Goal: Entertainment & Leisure: Consume media (video, audio)

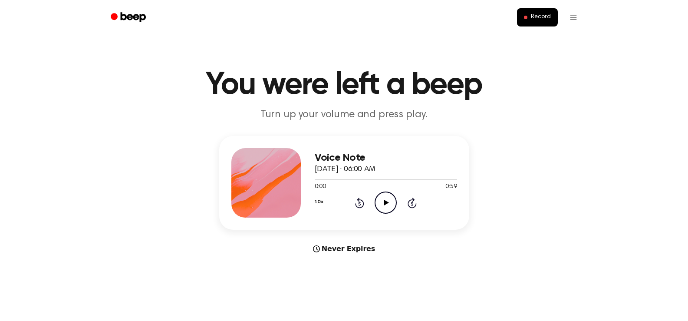
click at [385, 201] on icon at bounding box center [386, 203] width 5 height 6
click at [385, 201] on icon at bounding box center [386, 203] width 4 height 6
click at [363, 205] on icon at bounding box center [359, 203] width 9 height 10
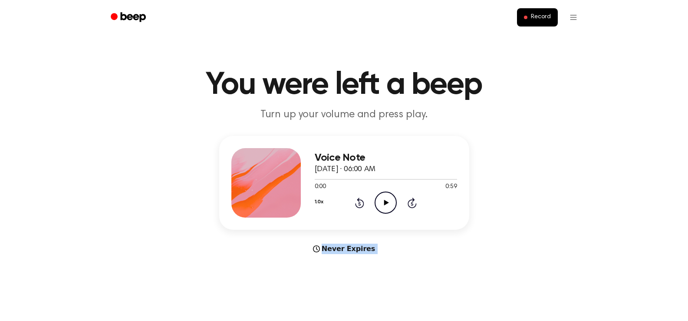
click at [363, 205] on icon at bounding box center [359, 203] width 9 height 10
click at [383, 204] on icon "Play Audio" at bounding box center [386, 203] width 22 height 22
click at [383, 204] on icon "Pause Audio" at bounding box center [386, 203] width 22 height 22
click at [362, 205] on icon "Rewind 5 seconds" at bounding box center [360, 202] width 10 height 11
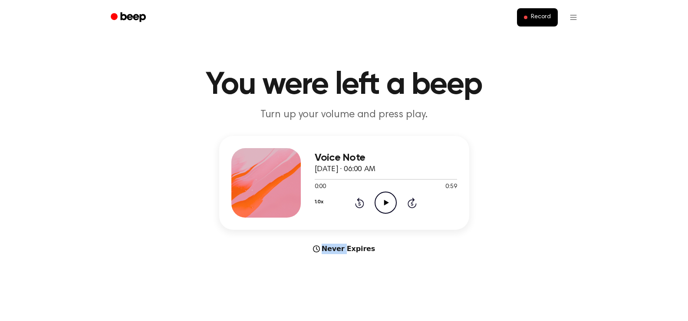
click at [362, 205] on icon "Rewind 5 seconds" at bounding box center [360, 202] width 10 height 11
click at [380, 204] on icon "Play Audio" at bounding box center [386, 203] width 22 height 22
click at [380, 204] on icon "Pause Audio" at bounding box center [386, 203] width 22 height 22
click at [380, 204] on icon "Play Audio" at bounding box center [386, 203] width 22 height 22
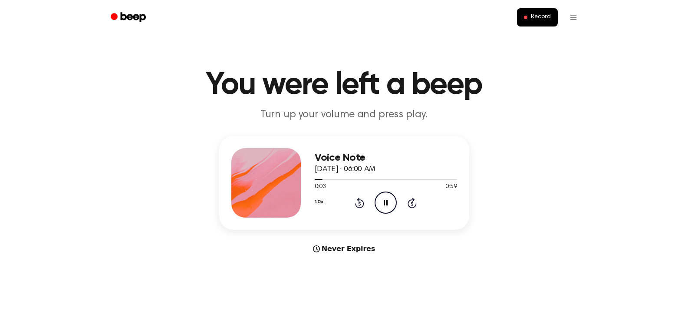
click at [380, 204] on icon "Pause Audio" at bounding box center [386, 203] width 22 height 22
click at [381, 204] on icon "Play Audio" at bounding box center [386, 203] width 22 height 22
click at [381, 204] on icon "Pause Audio" at bounding box center [386, 203] width 22 height 22
click at [360, 204] on icon at bounding box center [360, 203] width 2 height 3
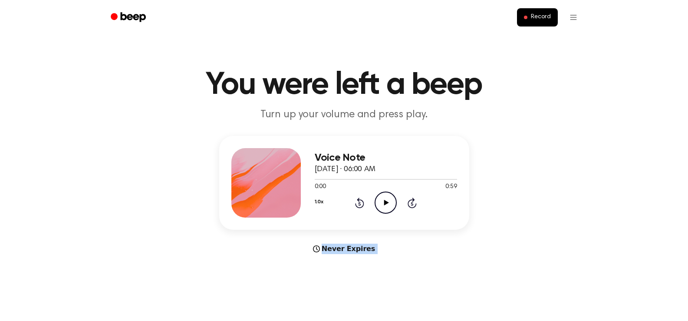
click at [360, 204] on icon at bounding box center [360, 203] width 2 height 3
click at [385, 201] on icon at bounding box center [386, 203] width 5 height 6
click at [385, 201] on icon at bounding box center [386, 203] width 4 height 6
click at [385, 201] on icon at bounding box center [386, 203] width 5 height 6
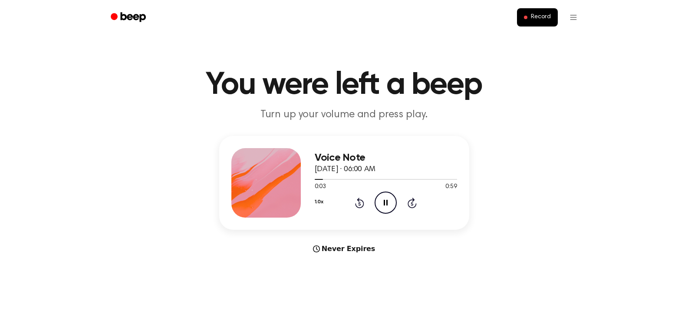
click at [385, 201] on icon at bounding box center [386, 203] width 4 height 6
click at [385, 201] on icon at bounding box center [386, 203] width 5 height 6
click at [385, 201] on icon at bounding box center [386, 203] width 4 height 6
click at [385, 201] on icon at bounding box center [386, 203] width 5 height 6
click at [385, 201] on icon at bounding box center [386, 203] width 4 height 6
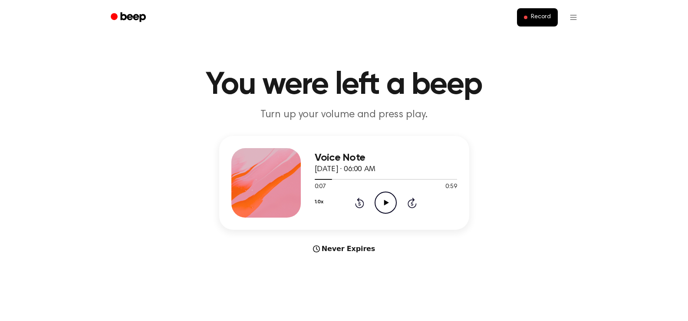
click at [385, 201] on icon at bounding box center [386, 203] width 5 height 6
click at [385, 201] on icon at bounding box center [386, 203] width 4 height 6
click at [359, 201] on icon at bounding box center [359, 203] width 9 height 10
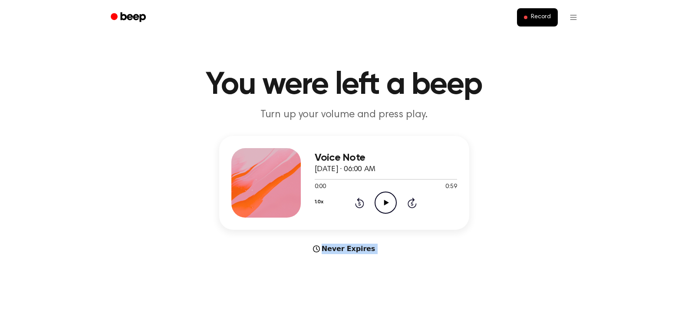
click at [359, 201] on icon at bounding box center [359, 203] width 9 height 10
click at [381, 202] on icon "Play Audio" at bounding box center [386, 203] width 22 height 22
click at [381, 202] on icon "Pause Audio" at bounding box center [386, 203] width 22 height 22
click at [381, 202] on icon "Play Audio" at bounding box center [386, 203] width 22 height 22
click at [381, 202] on icon "Pause Audio" at bounding box center [386, 203] width 22 height 22
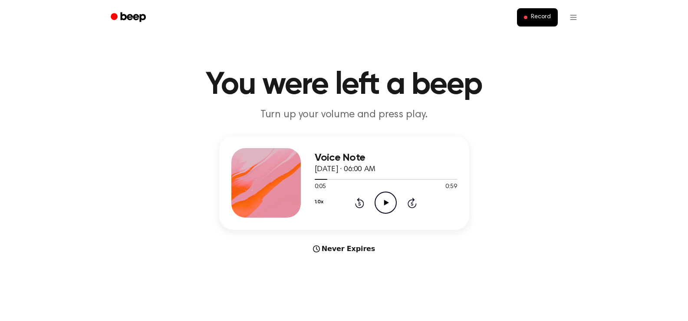
click at [381, 202] on icon "Play Audio" at bounding box center [386, 203] width 22 height 22
click at [381, 202] on icon "Pause Audio" at bounding box center [386, 203] width 22 height 22
click at [381, 202] on icon "Play Audio" at bounding box center [386, 203] width 22 height 22
click at [381, 202] on icon "Pause Audio" at bounding box center [386, 203] width 22 height 22
click at [381, 202] on icon "Play Audio" at bounding box center [386, 203] width 22 height 22
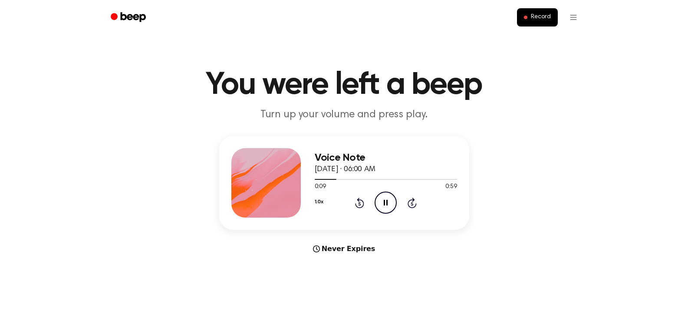
click at [381, 202] on icon "Pause Audio" at bounding box center [386, 203] width 22 height 22
click at [381, 202] on icon "Play Audio" at bounding box center [386, 203] width 22 height 22
click at [381, 202] on icon "Pause Audio" at bounding box center [386, 203] width 22 height 22
click at [381, 202] on icon "Play Audio" at bounding box center [386, 203] width 22 height 22
click at [381, 202] on icon "Pause Audio" at bounding box center [386, 203] width 22 height 22
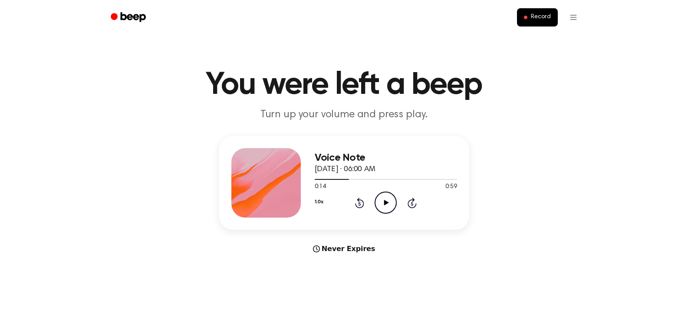
click at [381, 202] on icon "Play Audio" at bounding box center [386, 203] width 22 height 22
click at [381, 202] on icon "Pause Audio" at bounding box center [386, 203] width 22 height 22
click at [381, 202] on icon "Play Audio" at bounding box center [386, 203] width 22 height 22
click at [381, 202] on icon "Pause Audio" at bounding box center [386, 203] width 22 height 22
click at [381, 202] on icon "Play Audio" at bounding box center [386, 203] width 22 height 22
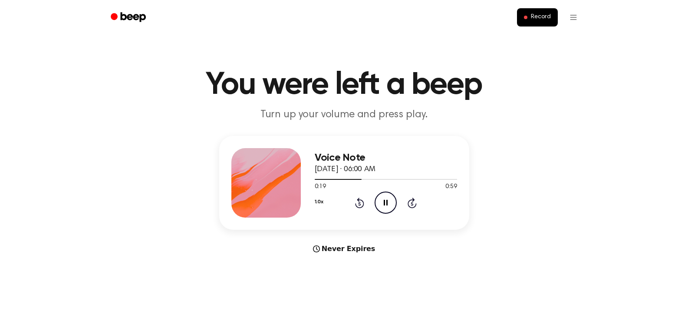
click at [381, 202] on icon "Pause Audio" at bounding box center [386, 203] width 22 height 22
click at [381, 202] on icon "Play Audio" at bounding box center [386, 203] width 22 height 22
click at [381, 202] on icon "Pause Audio" at bounding box center [386, 203] width 22 height 22
click at [381, 202] on icon "Play Audio" at bounding box center [386, 203] width 22 height 22
click at [381, 202] on icon "Pause Audio" at bounding box center [386, 203] width 22 height 22
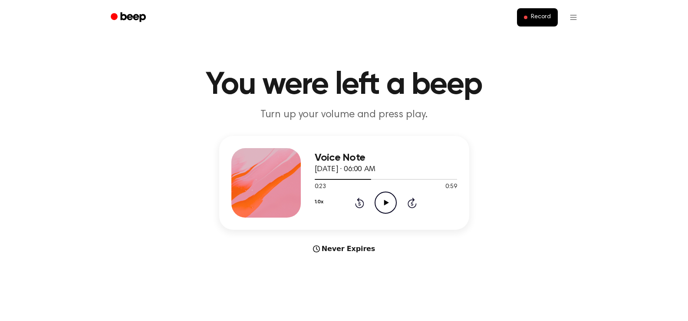
click at [381, 202] on icon "Play Audio" at bounding box center [386, 203] width 22 height 22
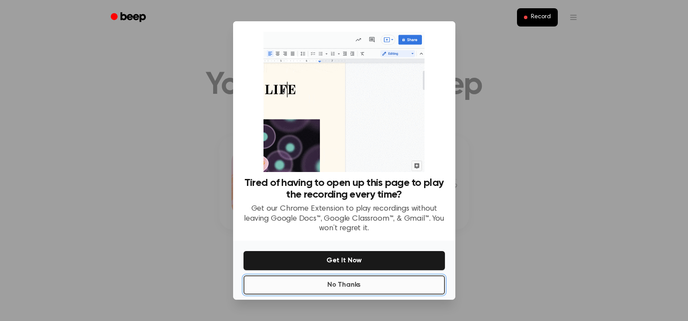
click at [371, 282] on button "No Thanks" at bounding box center [345, 284] width 202 height 19
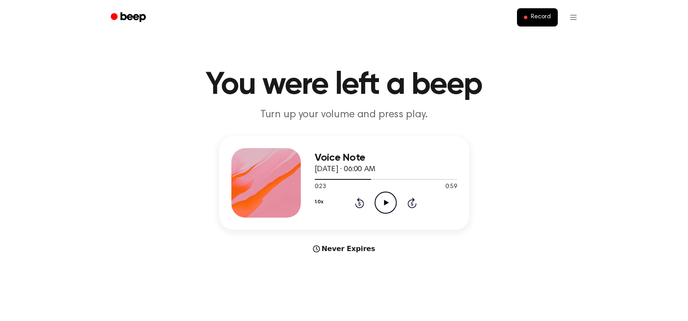
click at [386, 210] on icon "Play Audio" at bounding box center [386, 203] width 22 height 22
click at [386, 210] on icon "Pause Audio" at bounding box center [386, 203] width 22 height 22
click at [386, 210] on icon "Play Audio" at bounding box center [386, 203] width 22 height 22
click at [386, 210] on icon "Pause Audio" at bounding box center [386, 203] width 22 height 22
click at [386, 210] on icon "Play Audio" at bounding box center [386, 203] width 22 height 22
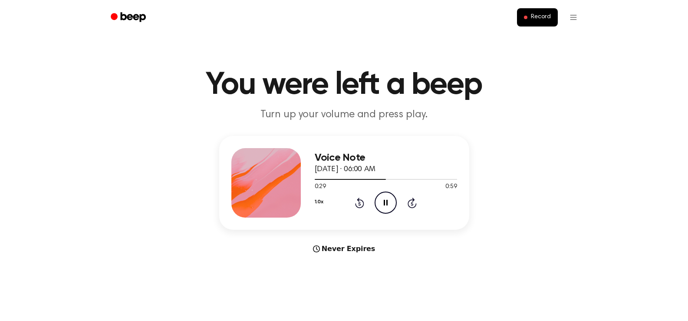
click at [386, 210] on icon "Pause Audio" at bounding box center [386, 203] width 22 height 22
click at [386, 210] on icon "Play Audio" at bounding box center [386, 203] width 22 height 22
click at [386, 210] on icon "Pause Audio" at bounding box center [386, 203] width 22 height 22
click at [386, 210] on icon "Play Audio" at bounding box center [386, 203] width 22 height 22
click at [386, 210] on icon "Pause Audio" at bounding box center [386, 203] width 22 height 22
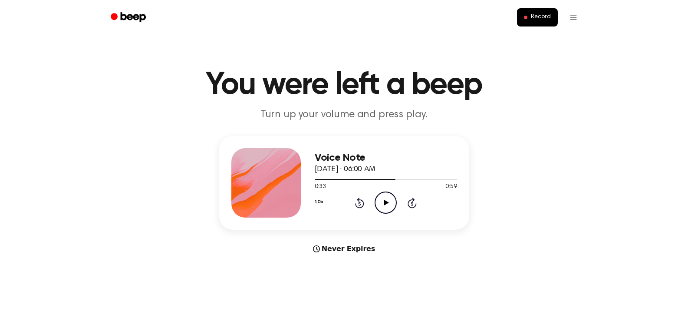
click at [386, 210] on icon "Play Audio" at bounding box center [386, 203] width 22 height 22
click at [386, 210] on icon "Pause Audio" at bounding box center [386, 203] width 22 height 22
click at [386, 210] on icon "Play Audio" at bounding box center [386, 203] width 22 height 22
click at [386, 210] on icon "Pause Audio" at bounding box center [386, 203] width 22 height 22
click at [386, 210] on icon "Play Audio" at bounding box center [386, 203] width 22 height 22
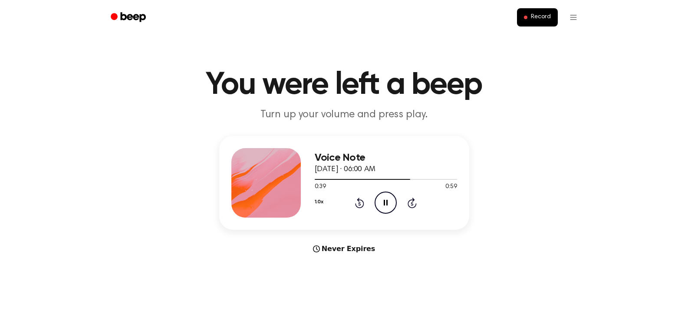
click at [386, 210] on icon "Pause Audio" at bounding box center [386, 203] width 22 height 22
click at [386, 210] on icon "Play Audio" at bounding box center [386, 203] width 22 height 22
click at [386, 210] on icon "Pause Audio" at bounding box center [386, 203] width 22 height 22
click at [386, 210] on icon "Play Audio" at bounding box center [386, 203] width 22 height 22
click at [386, 210] on icon "Pause Audio" at bounding box center [386, 203] width 22 height 22
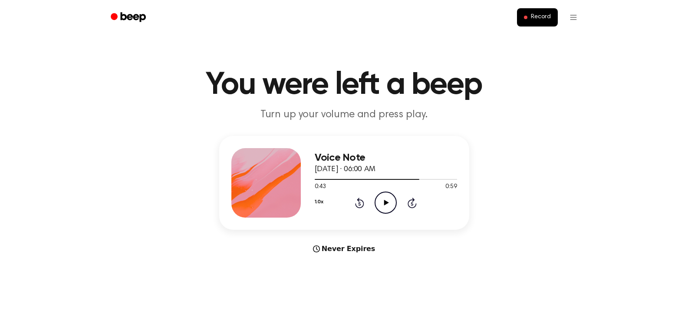
click at [386, 210] on icon "Play Audio" at bounding box center [386, 203] width 22 height 22
click at [386, 210] on icon "Pause Audio" at bounding box center [386, 203] width 22 height 22
click at [386, 210] on icon "Play Audio" at bounding box center [386, 203] width 22 height 22
click at [386, 210] on icon "Pause Audio" at bounding box center [386, 203] width 22 height 22
click at [386, 210] on icon "Play Audio" at bounding box center [386, 203] width 22 height 22
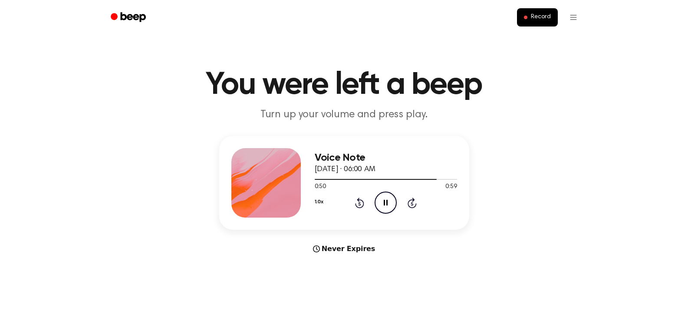
click at [386, 210] on icon "Pause Audio" at bounding box center [386, 203] width 22 height 22
click at [386, 210] on icon "Play Audio" at bounding box center [386, 203] width 22 height 22
click at [386, 210] on icon "Pause Audio" at bounding box center [386, 203] width 22 height 22
click at [386, 210] on icon "Play Audio" at bounding box center [386, 203] width 22 height 22
click at [386, 210] on icon "Pause Audio" at bounding box center [386, 203] width 22 height 22
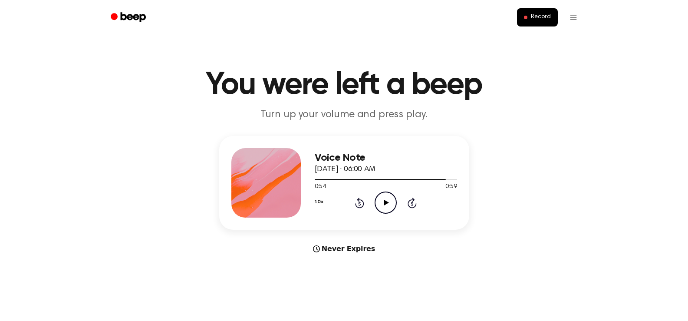
click at [386, 210] on icon "Play Audio" at bounding box center [386, 203] width 22 height 22
click at [386, 210] on icon "Pause Audio" at bounding box center [386, 203] width 22 height 22
click at [386, 210] on icon "Play Audio" at bounding box center [386, 203] width 22 height 22
click at [386, 210] on icon "Pause Audio" at bounding box center [386, 203] width 22 height 22
click at [356, 203] on icon at bounding box center [359, 203] width 9 height 10
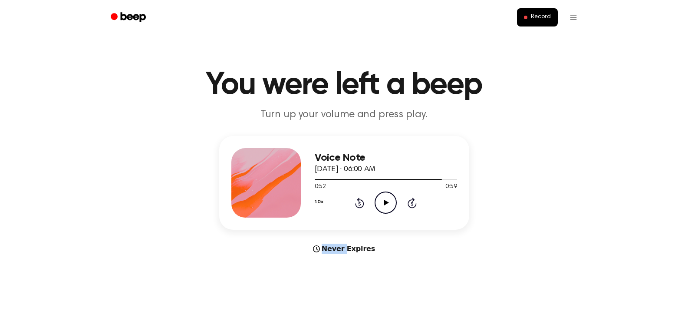
click at [356, 203] on icon at bounding box center [359, 203] width 9 height 10
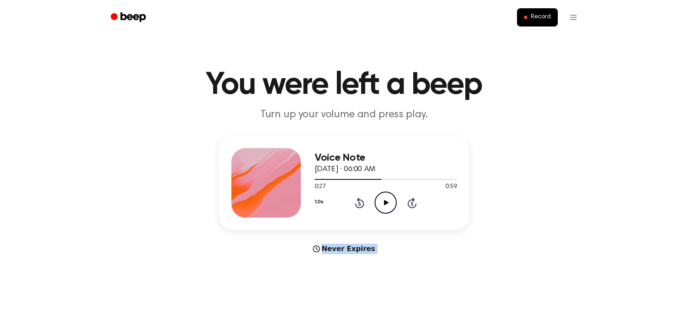
click at [356, 203] on icon at bounding box center [359, 203] width 9 height 10
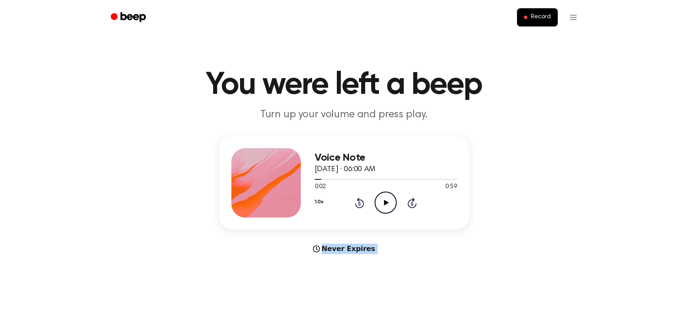
click at [356, 203] on icon at bounding box center [359, 203] width 9 height 10
click at [379, 200] on icon "Play Audio" at bounding box center [386, 203] width 22 height 22
click at [379, 200] on icon "Pause Audio" at bounding box center [386, 203] width 22 height 22
click at [379, 200] on icon "Play Audio" at bounding box center [386, 203] width 22 height 22
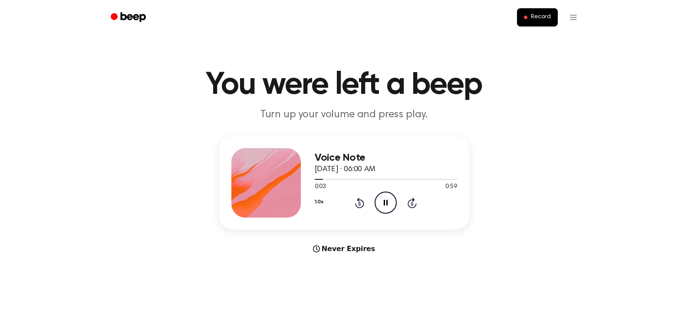
click at [379, 200] on icon "Pause Audio" at bounding box center [386, 203] width 22 height 22
click at [379, 200] on icon "Play Audio" at bounding box center [386, 203] width 22 height 22
click at [379, 200] on icon "Pause Audio" at bounding box center [386, 203] width 22 height 22
click at [379, 200] on icon "Play Audio" at bounding box center [386, 203] width 22 height 22
click at [379, 200] on icon "Pause Audio" at bounding box center [386, 203] width 22 height 22
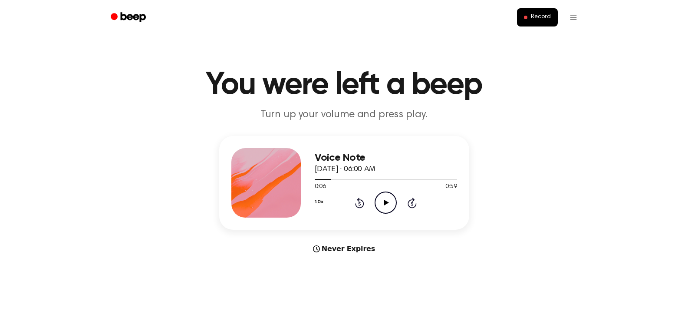
click at [379, 200] on icon "Play Audio" at bounding box center [386, 203] width 22 height 22
click at [379, 200] on icon "Pause Audio" at bounding box center [386, 203] width 22 height 22
click at [379, 200] on icon "Play Audio" at bounding box center [386, 203] width 22 height 22
click at [379, 200] on icon "Pause Audio" at bounding box center [386, 203] width 22 height 22
click at [379, 200] on icon "Play Audio" at bounding box center [386, 203] width 22 height 22
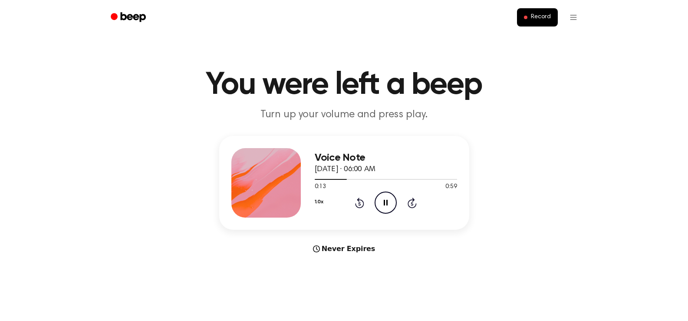
click at [379, 200] on icon "Pause Audio" at bounding box center [386, 203] width 22 height 22
click at [379, 200] on icon "Play Audio" at bounding box center [386, 203] width 22 height 22
click at [379, 200] on icon "Pause Audio" at bounding box center [386, 203] width 22 height 22
click at [379, 200] on icon "Play Audio" at bounding box center [386, 203] width 22 height 22
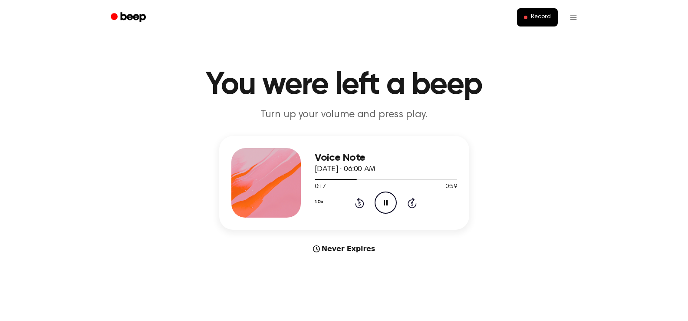
click at [379, 200] on icon "Pause Audio" at bounding box center [386, 203] width 22 height 22
click at [379, 200] on icon "Play Audio" at bounding box center [386, 203] width 22 height 22
click at [379, 200] on icon "Pause Audio" at bounding box center [386, 203] width 22 height 22
click at [379, 200] on icon "Play Audio" at bounding box center [386, 203] width 22 height 22
click at [379, 200] on icon "Pause Audio" at bounding box center [386, 203] width 22 height 22
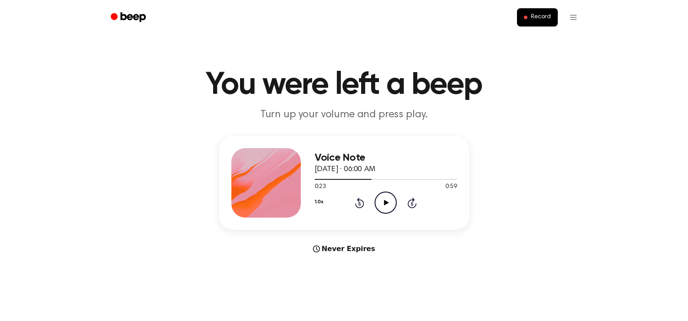
click at [379, 200] on icon "Play Audio" at bounding box center [386, 203] width 22 height 22
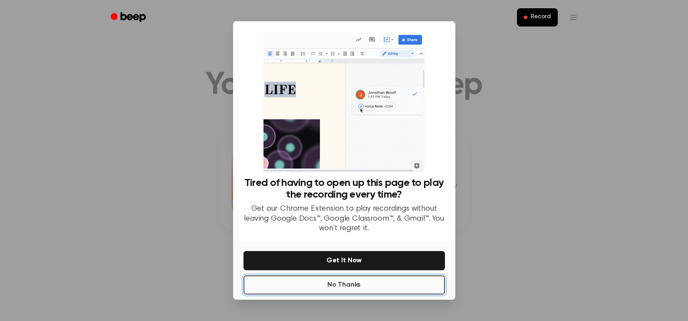
click at [354, 284] on button "No Thanks" at bounding box center [345, 284] width 202 height 19
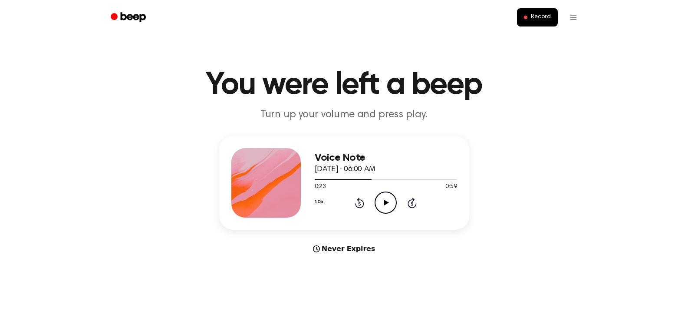
click at [389, 205] on icon "Play Audio" at bounding box center [386, 203] width 22 height 22
click at [389, 205] on icon "Pause Audio" at bounding box center [386, 203] width 22 height 22
click at [389, 205] on icon "Play Audio" at bounding box center [386, 203] width 22 height 22
click at [389, 205] on icon "Pause Audio" at bounding box center [386, 203] width 22 height 22
click at [389, 205] on icon "Play Audio" at bounding box center [386, 203] width 22 height 22
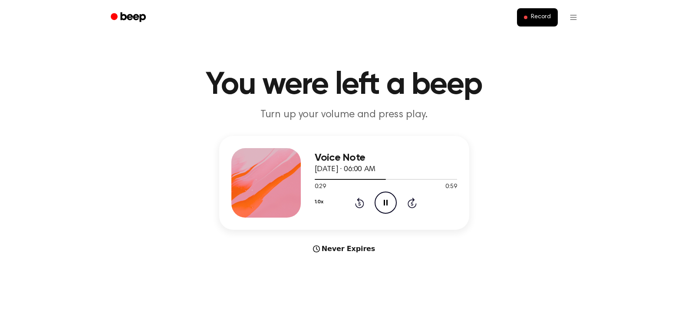
click at [389, 205] on icon "Pause Audio" at bounding box center [386, 203] width 22 height 22
click at [389, 205] on icon "Play Audio" at bounding box center [386, 203] width 22 height 22
click at [389, 205] on icon "Pause Audio" at bounding box center [386, 203] width 22 height 22
click at [389, 205] on icon "Play Audio" at bounding box center [386, 203] width 22 height 22
click at [389, 205] on icon "Pause Audio" at bounding box center [386, 203] width 22 height 22
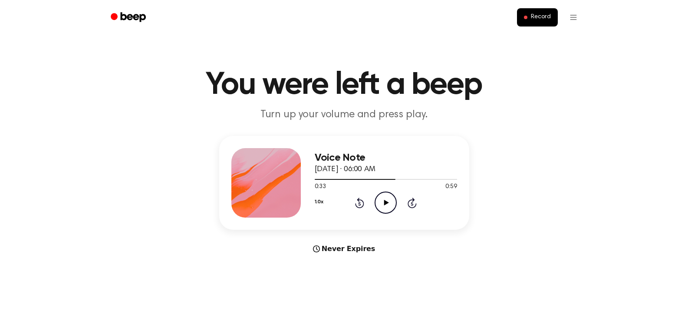
click at [389, 205] on icon "Play Audio" at bounding box center [386, 203] width 22 height 22
click at [389, 205] on icon "Pause Audio" at bounding box center [386, 203] width 22 height 22
click at [389, 205] on icon "Play Audio" at bounding box center [386, 203] width 22 height 22
click at [389, 205] on icon "Pause Audio" at bounding box center [386, 203] width 22 height 22
click at [389, 205] on icon "Play Audio" at bounding box center [386, 203] width 22 height 22
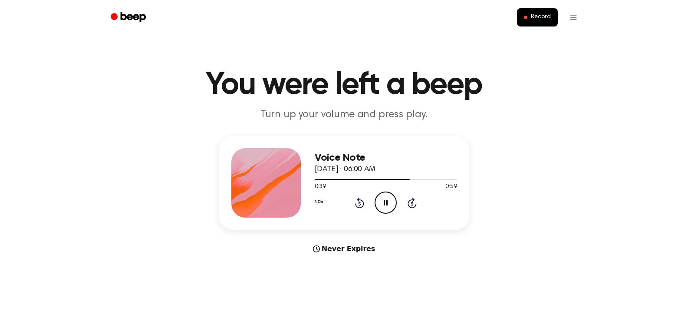
click at [389, 205] on icon "Pause Audio" at bounding box center [386, 203] width 22 height 22
click at [389, 205] on icon "Play Audio" at bounding box center [386, 203] width 22 height 22
click at [389, 205] on icon "Pause Audio" at bounding box center [386, 203] width 22 height 22
click at [389, 205] on icon "Play Audio" at bounding box center [386, 203] width 22 height 22
click at [389, 205] on icon "Pause Audio" at bounding box center [386, 203] width 22 height 22
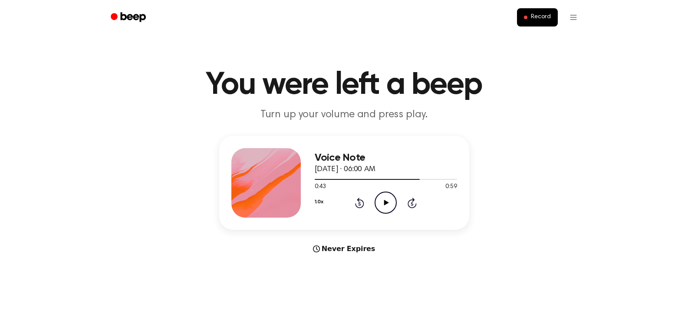
click at [389, 205] on icon "Play Audio" at bounding box center [386, 203] width 22 height 22
click at [389, 205] on icon "Pause Audio" at bounding box center [386, 203] width 22 height 22
click at [389, 205] on icon "Play Audio" at bounding box center [386, 203] width 22 height 22
click at [389, 205] on icon "Pause Audio" at bounding box center [386, 203] width 22 height 22
click at [389, 205] on icon "Play Audio" at bounding box center [386, 203] width 22 height 22
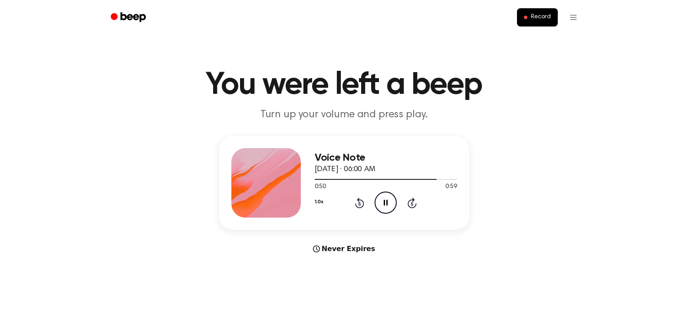
click at [389, 205] on icon "Pause Audio" at bounding box center [386, 203] width 22 height 22
click at [389, 205] on icon "Play Audio" at bounding box center [386, 203] width 22 height 22
click at [389, 205] on icon "Pause Audio" at bounding box center [386, 203] width 22 height 22
click at [389, 205] on icon "Play Audio" at bounding box center [386, 203] width 22 height 22
click at [389, 205] on icon "Pause Audio" at bounding box center [386, 203] width 22 height 22
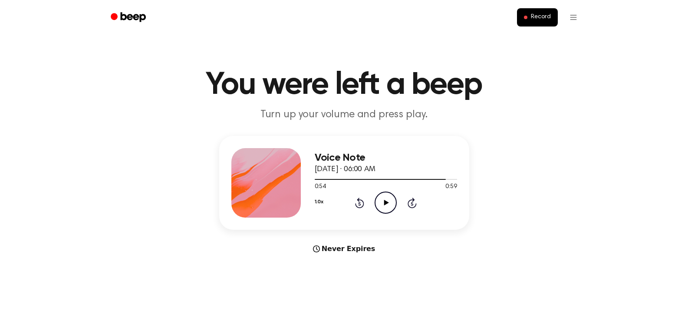
click at [389, 205] on icon "Play Audio" at bounding box center [386, 203] width 22 height 22
click at [389, 205] on icon "Pause Audio" at bounding box center [386, 203] width 22 height 22
click at [533, 17] on span "Record" at bounding box center [541, 17] width 20 height 8
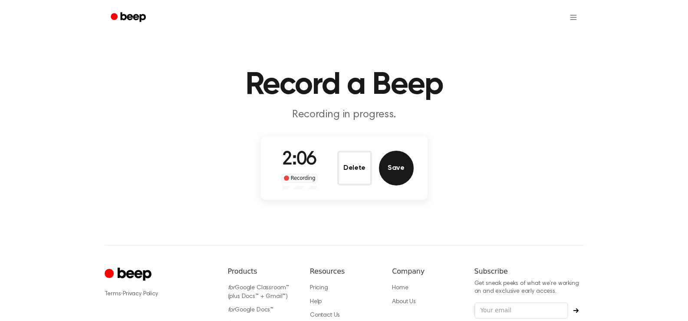
click at [389, 176] on button "Save" at bounding box center [396, 168] width 35 height 35
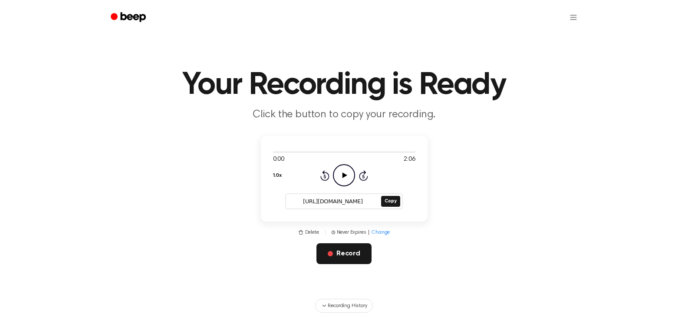
click at [348, 260] on button "Record" at bounding box center [344, 253] width 55 height 21
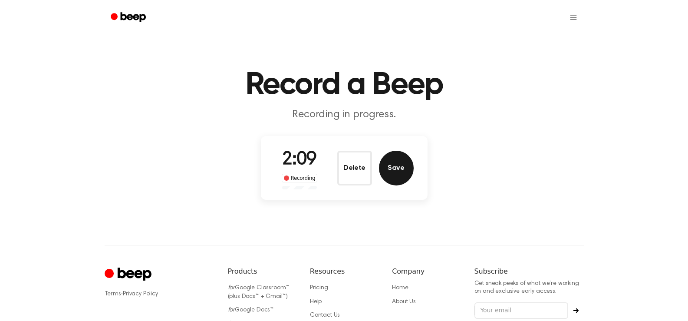
click at [403, 181] on button "Save" at bounding box center [396, 168] width 35 height 35
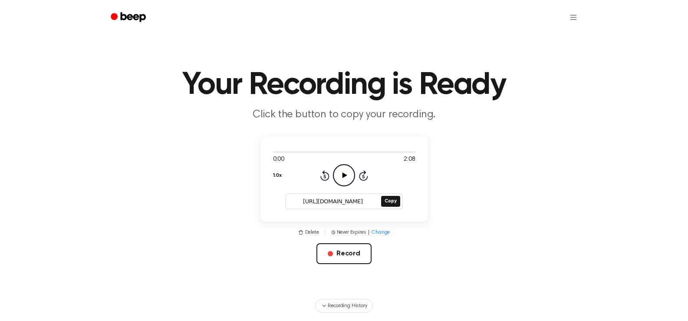
click at [345, 175] on icon at bounding box center [345, 175] width 5 height 6
